Goal: Find specific page/section: Find specific page/section

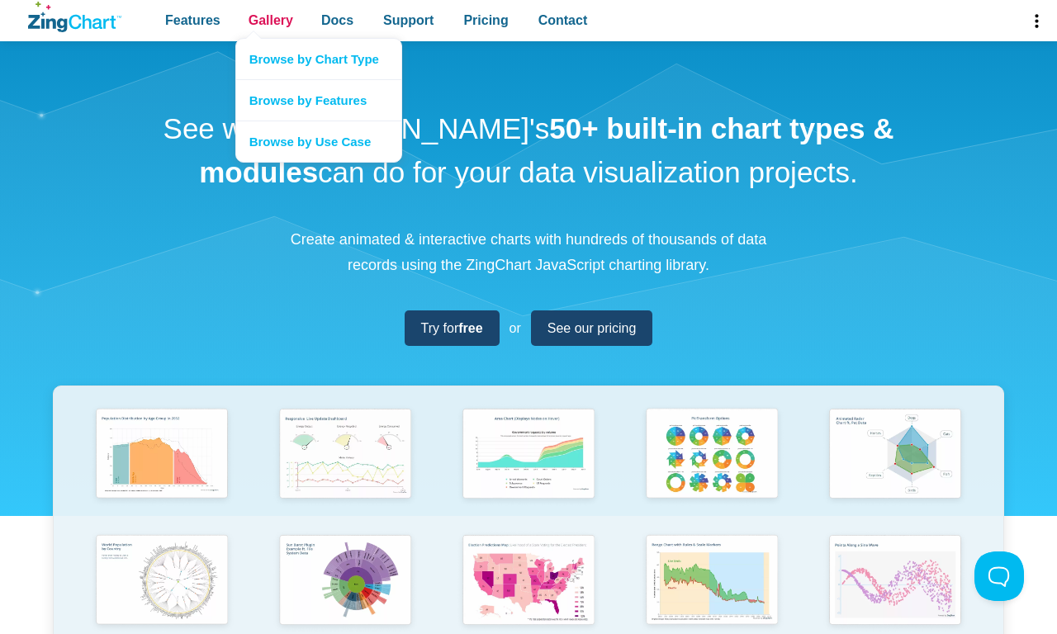
click at [270, 21] on span "Gallery" at bounding box center [270, 20] width 45 height 22
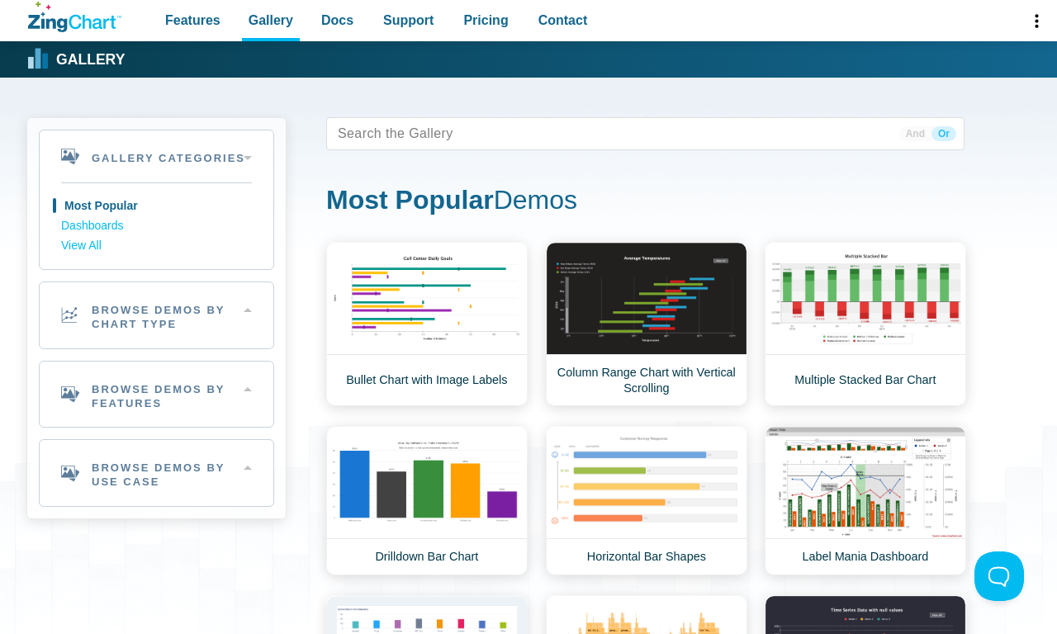
click at [156, 315] on h2 "Browse Demos By Chart Type" at bounding box center [157, 315] width 234 height 66
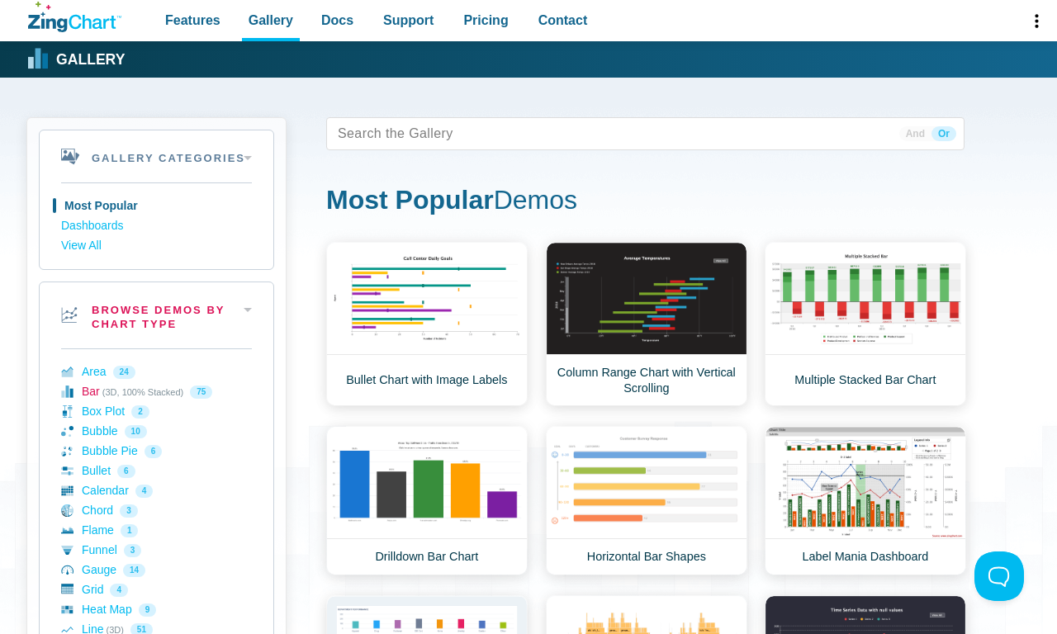
click at [156, 391] on link "Bar (3D, 100% Stacked) 75" at bounding box center [156, 392] width 191 height 20
